Goal: Obtain resource: Download file/media

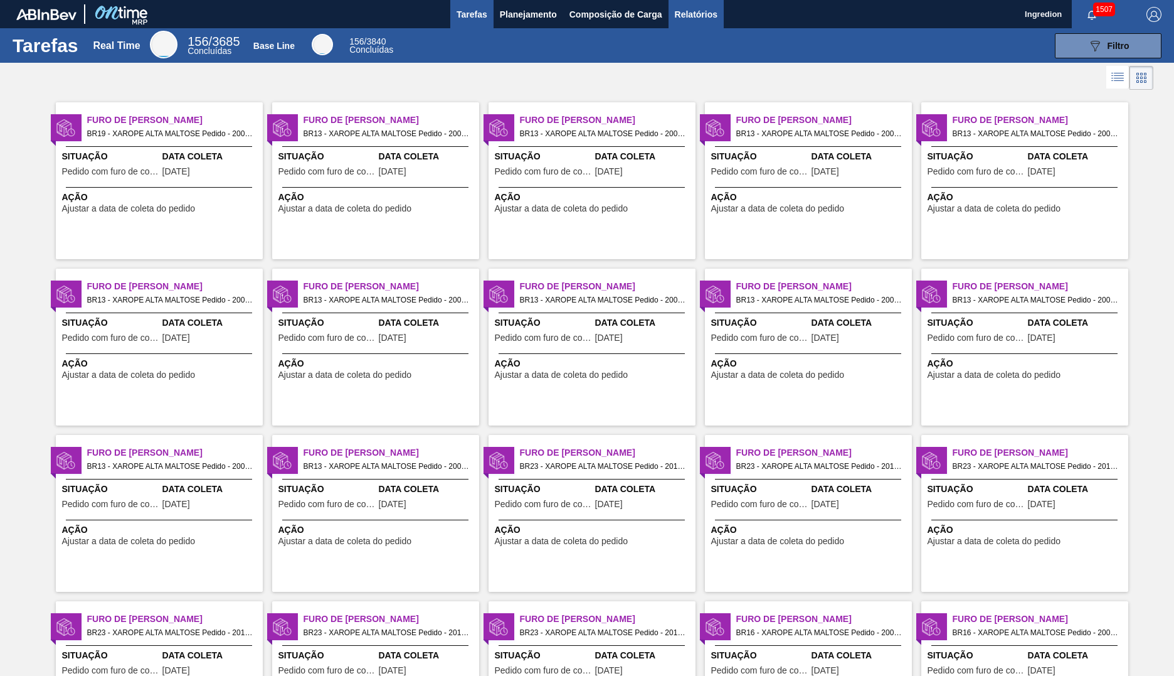
click at [695, 14] on span "Relatórios" at bounding box center [696, 14] width 43 height 15
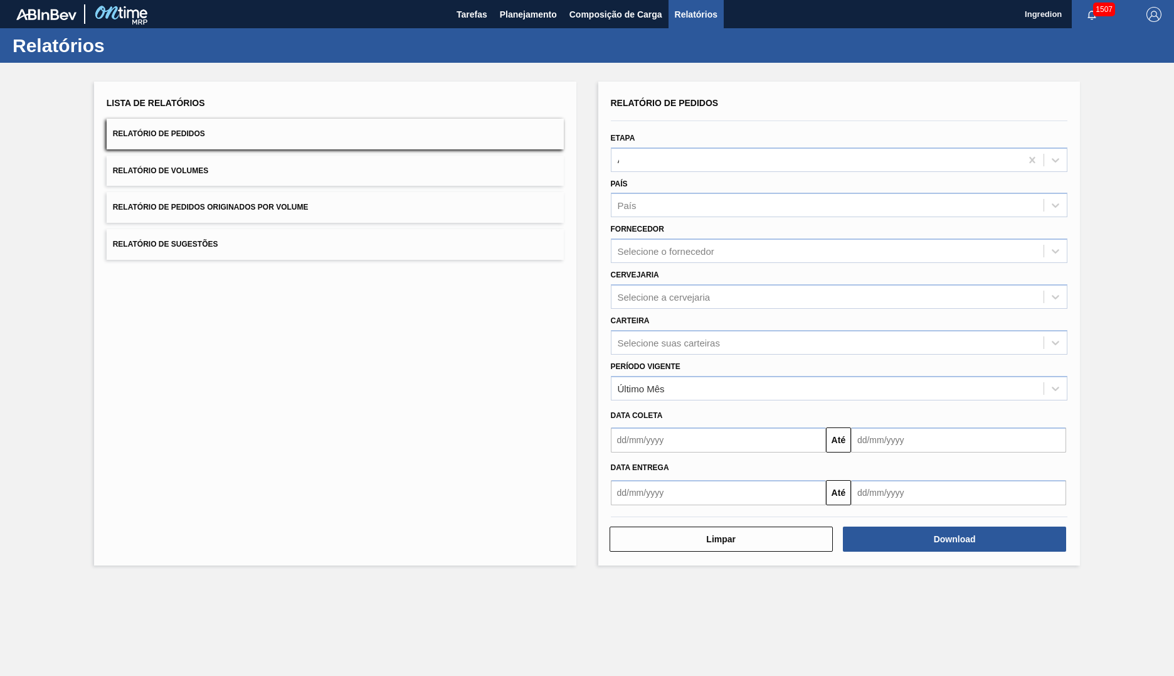
type input "Aguardando Faturamento"
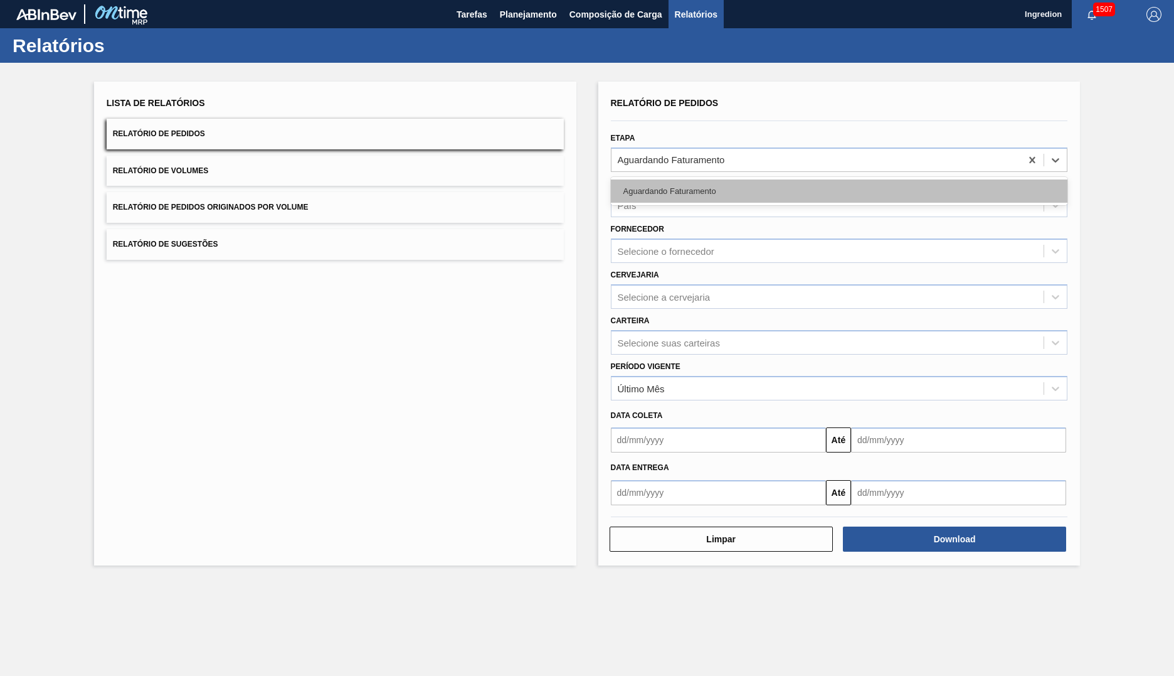
click at [839, 191] on div "Aguardando Faturamento" at bounding box center [839, 190] width 457 height 23
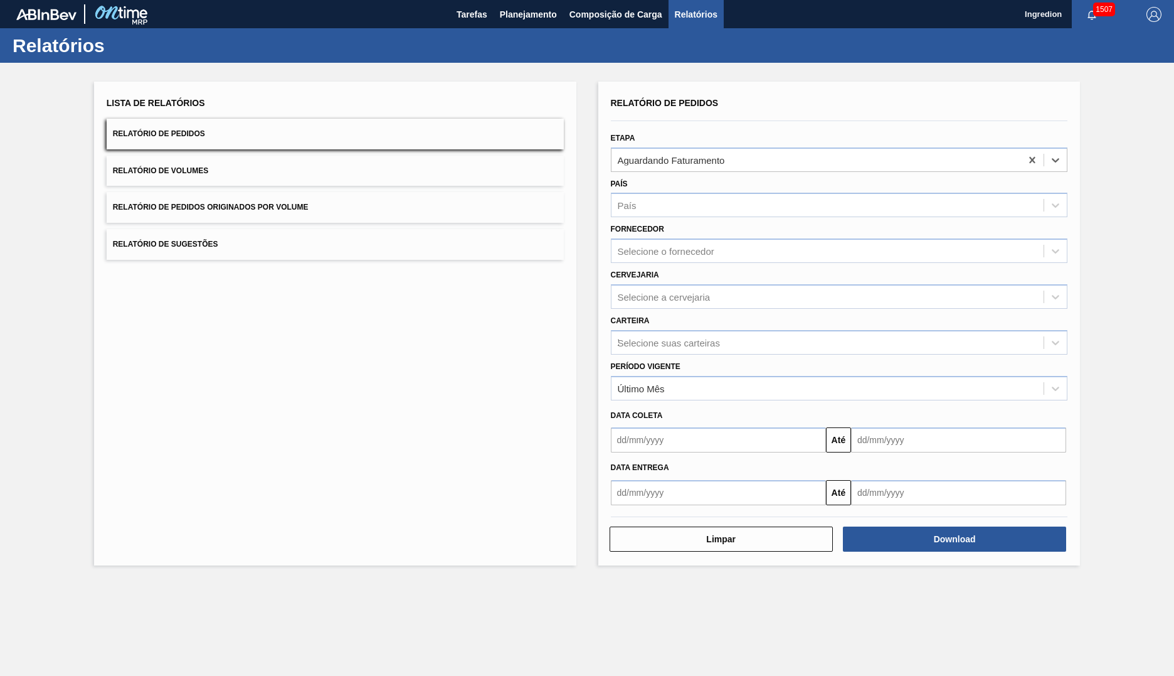
type input "Xarope"
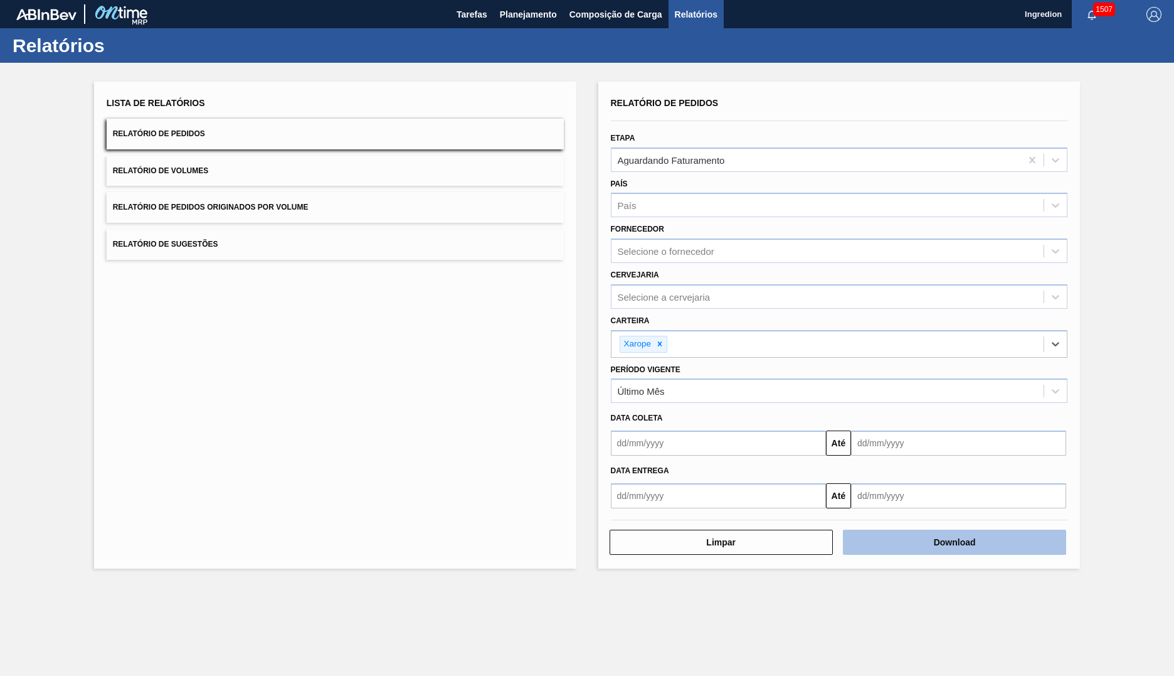
click at [955, 542] on button "Download" at bounding box center [954, 541] width 223 height 25
